Goal: Find specific page/section: Find specific page/section

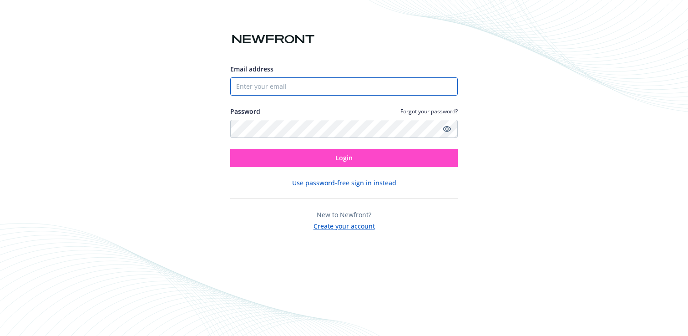
type input "[EMAIL_ADDRESS][DOMAIN_NAME]"
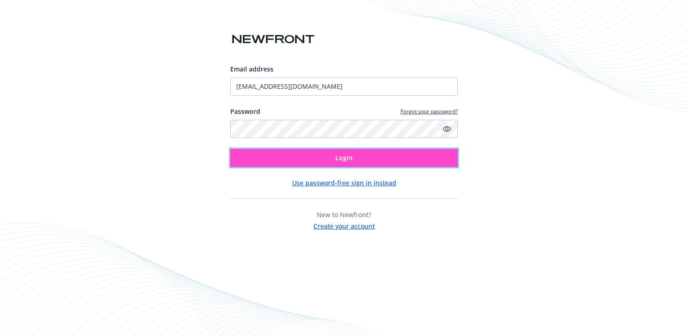
click at [292, 159] on button "Login" at bounding box center [344, 158] width 228 height 18
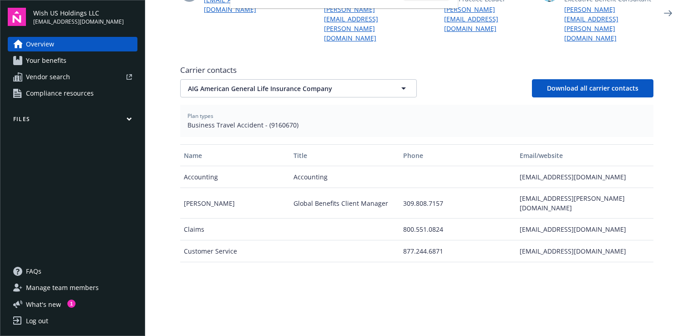
scroll to position [280, 0]
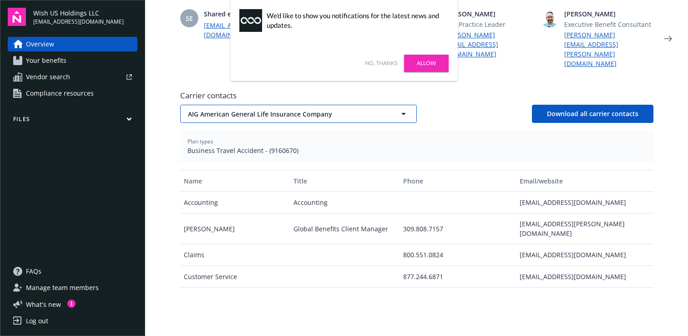
click at [310, 109] on span "AIG American General Life Insurance Company" at bounding box center [282, 114] width 189 height 10
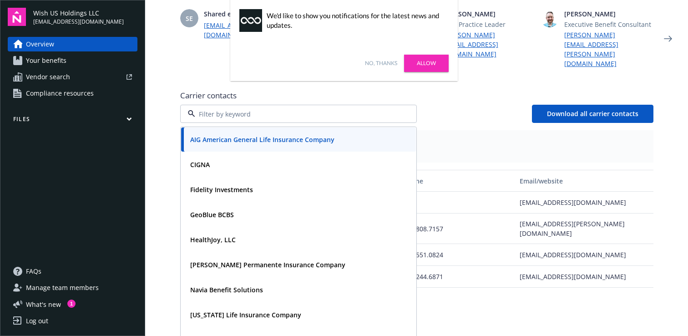
click at [372, 66] on link "No, thanks" at bounding box center [381, 63] width 32 height 8
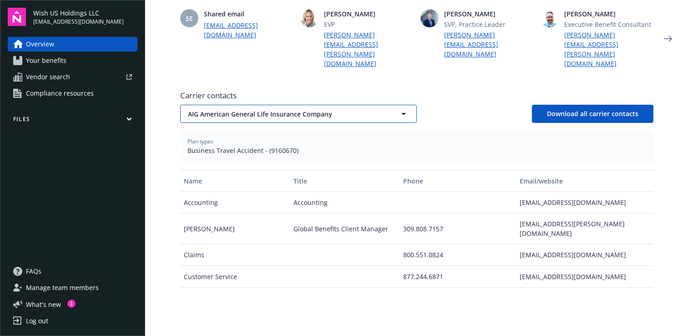
click at [306, 109] on span "AIG American General Life Insurance Company" at bounding box center [282, 114] width 189 height 10
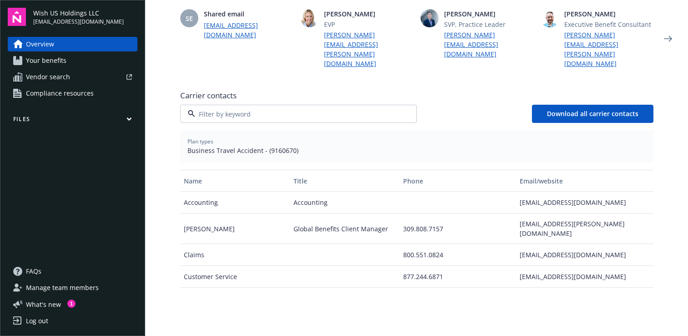
click at [276, 158] on div "CIGNA" at bounding box center [299, 164] width 224 height 13
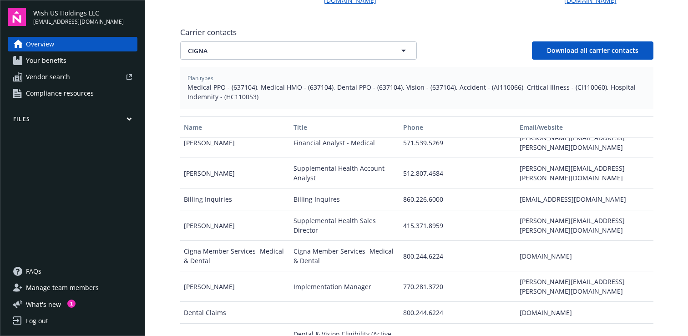
scroll to position [0, 0]
